Goal: Task Accomplishment & Management: Complete application form

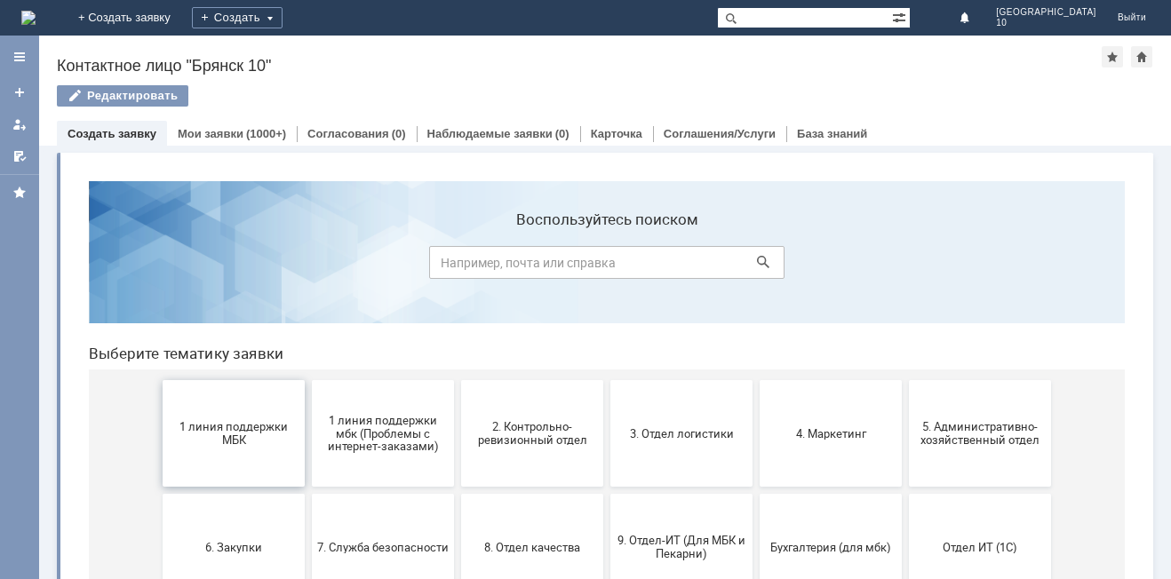
click at [250, 436] on span "1 линия поддержки МБК" at bounding box center [234, 433] width 132 height 27
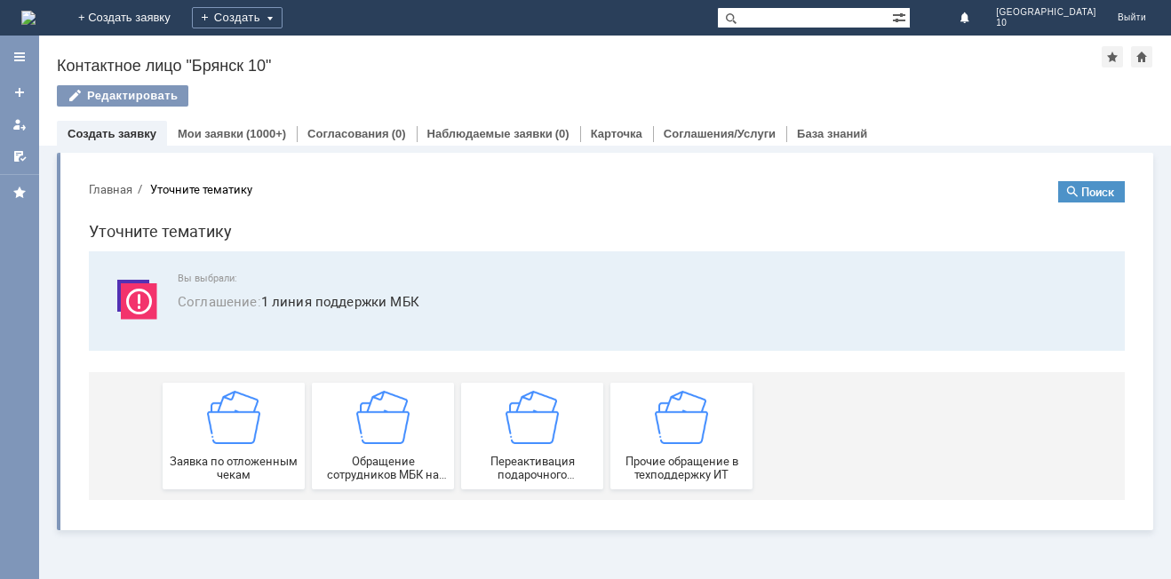
click at [250, 436] on img at bounding box center [233, 417] width 53 height 53
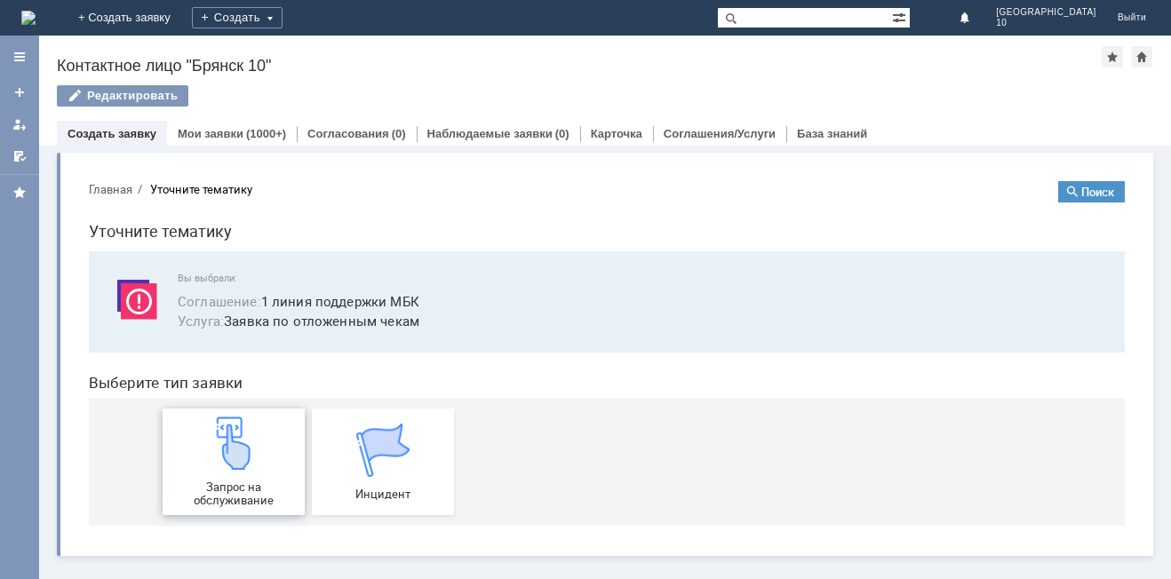
click at [231, 474] on div "Запрос на обслуживание" at bounding box center [234, 462] width 132 height 91
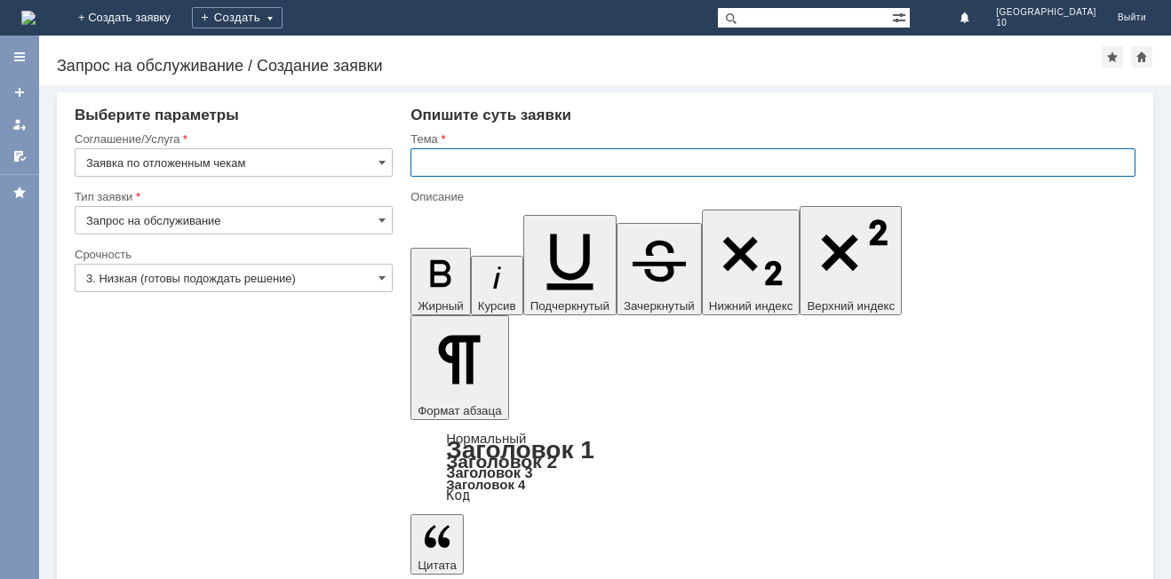
click at [428, 160] on input "text" at bounding box center [772, 162] width 725 height 28
type input "Брянск 10 отложенные чеки"
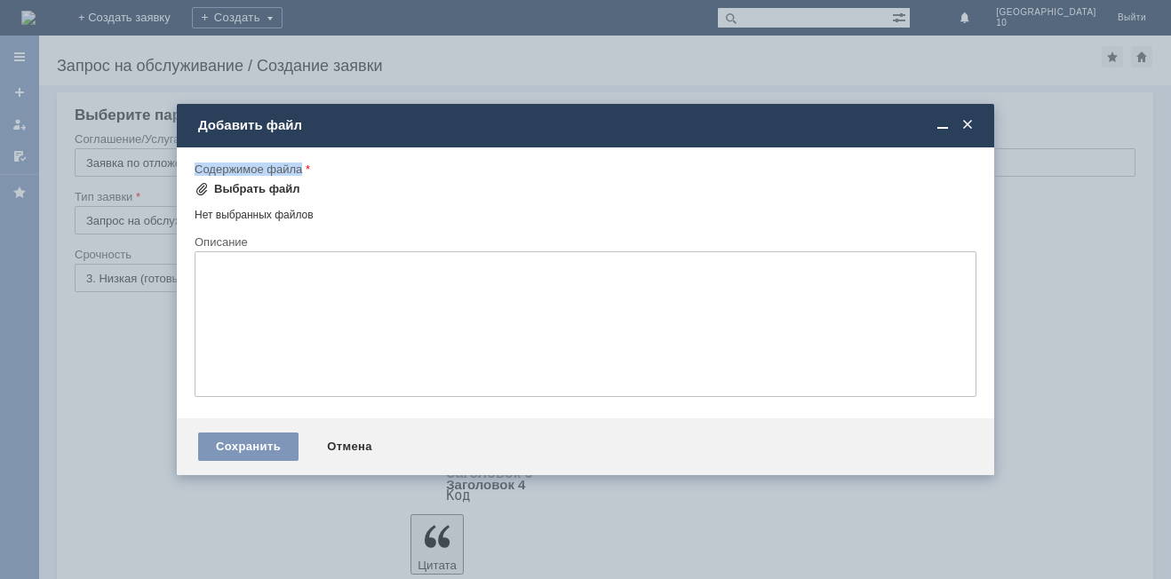
click at [197, 179] on div "Содержимое файла Выбрать файл Нет выбранных файлов Перетащите файлы сюда" at bounding box center [586, 198] width 782 height 73
click at [198, 183] on span at bounding box center [202, 189] width 14 height 14
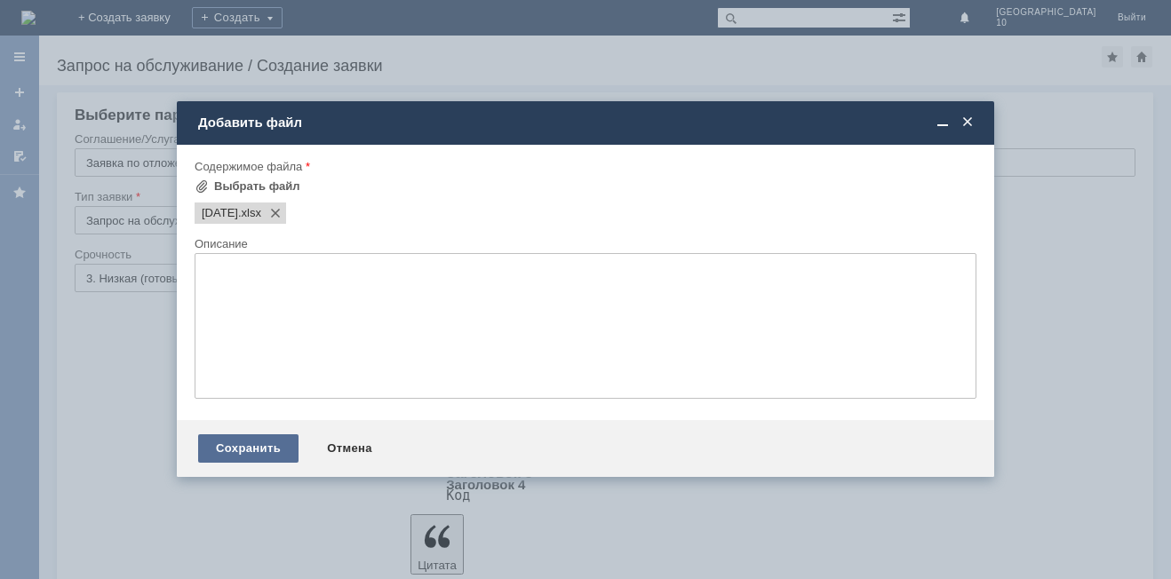
click at [238, 442] on div "Сохранить" at bounding box center [248, 448] width 100 height 28
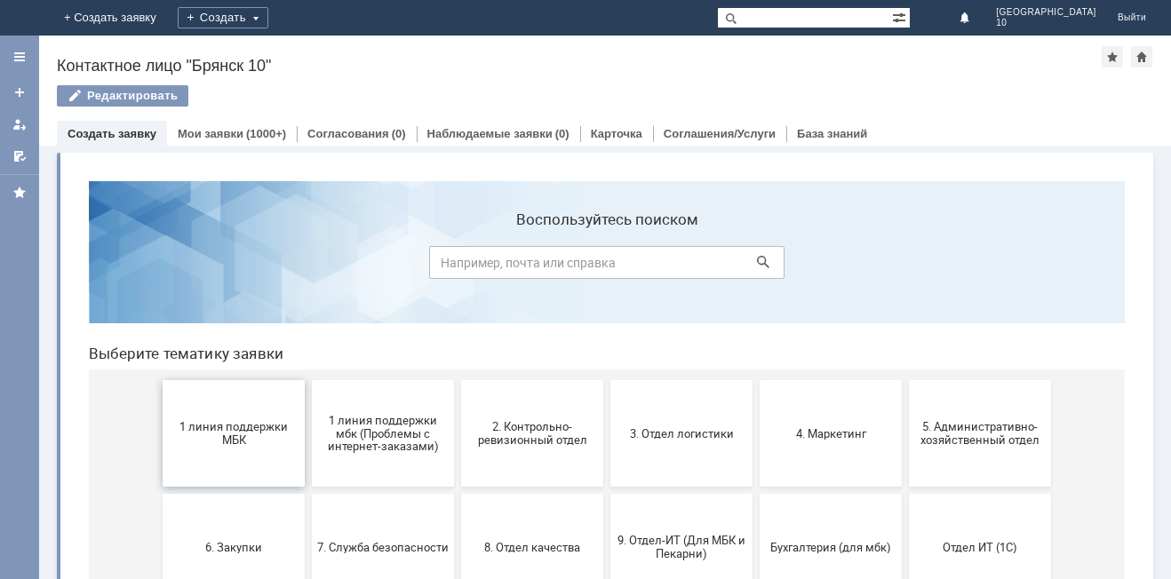
click at [237, 435] on span "1 линия поддержки МБК" at bounding box center [234, 433] width 132 height 27
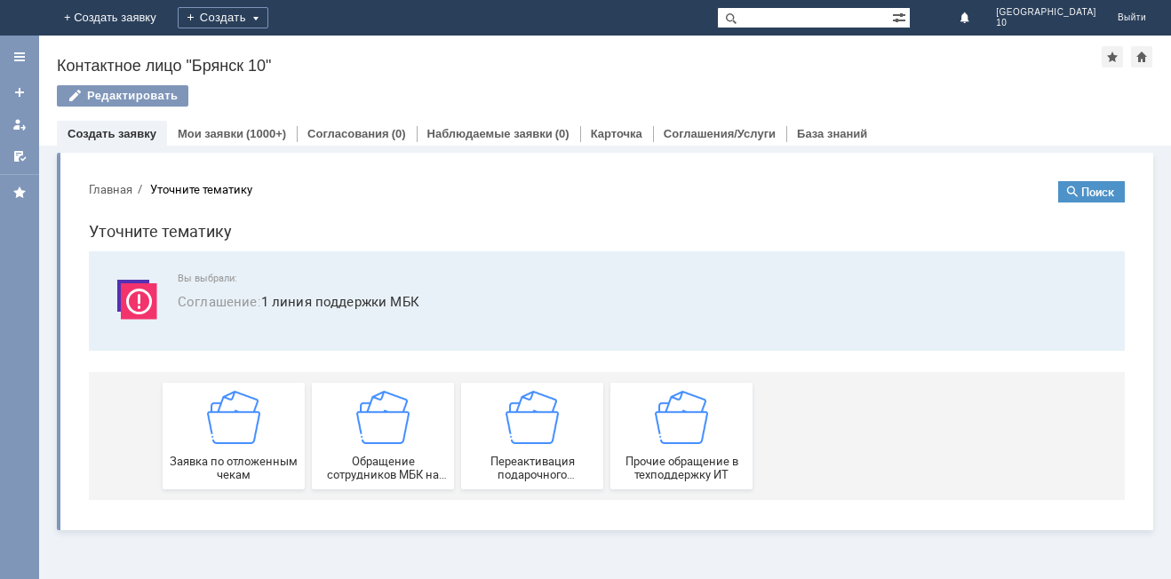
click at [237, 435] on img at bounding box center [233, 417] width 53 height 53
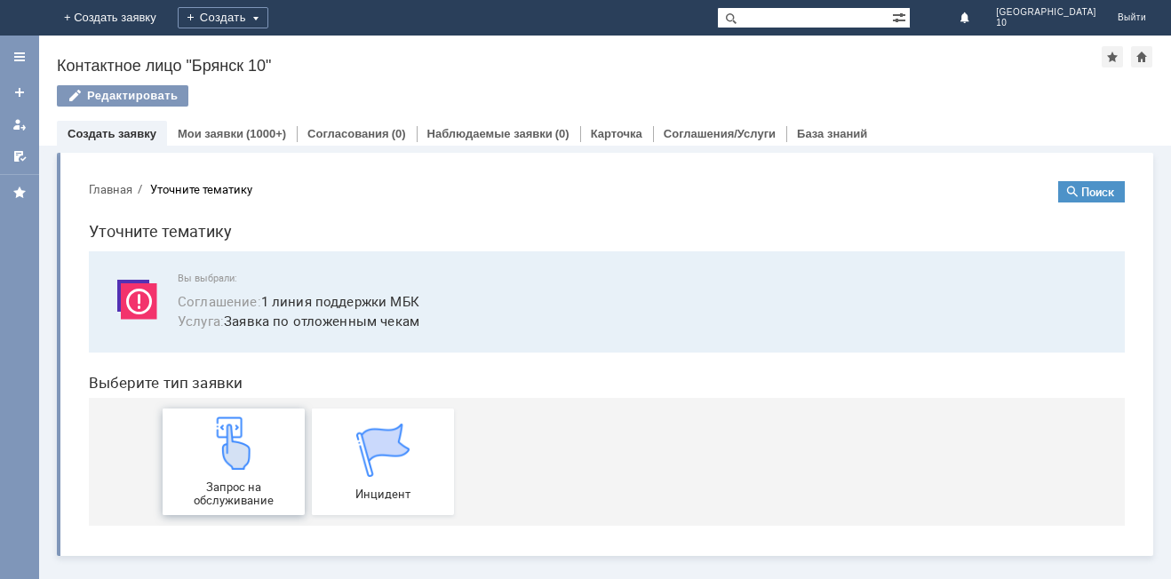
click at [238, 465] on img at bounding box center [233, 443] width 53 height 53
click at [236, 474] on div "Запрос на обслуживание" at bounding box center [234, 462] width 132 height 91
click at [258, 130] on div "(1000+)" at bounding box center [266, 133] width 40 height 13
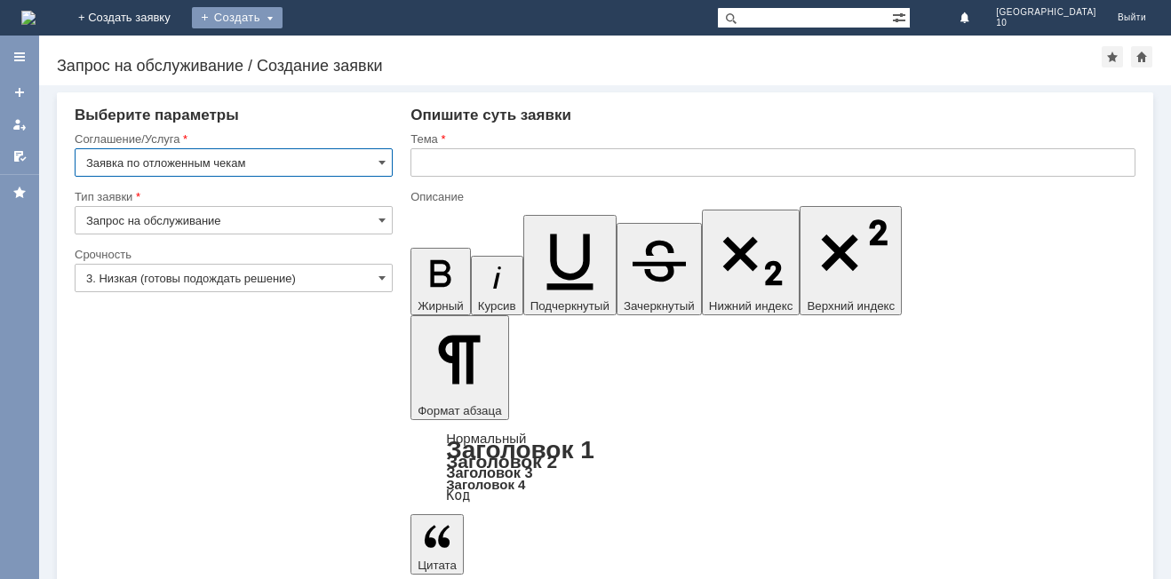
click at [283, 19] on div "Создать" at bounding box center [237, 17] width 91 height 21
click at [677, 76] on div "Назад | Запрос на обслуживание / Создание заявки Запрос на обслуживание / Созда…" at bounding box center [605, 61] width 1132 height 50
